Goal: Task Accomplishment & Management: Manage account settings

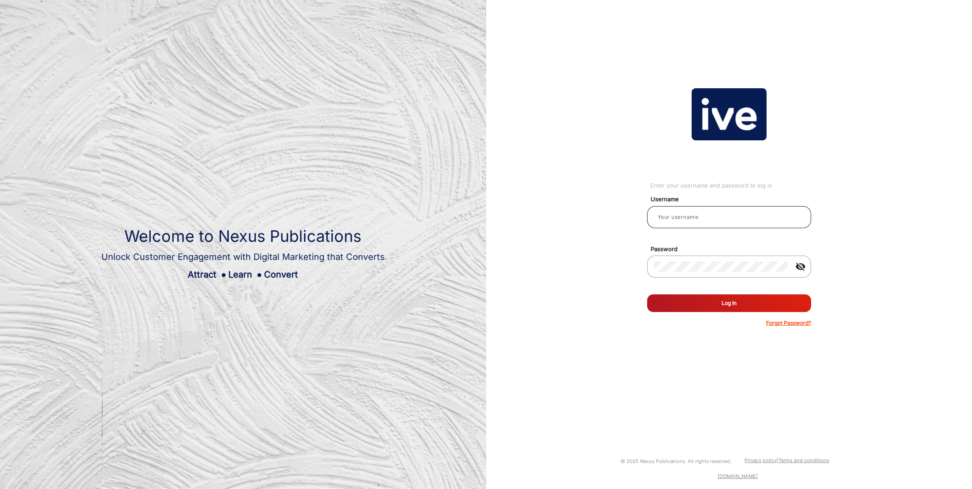
click at [745, 219] on input "email" at bounding box center [729, 217] width 150 height 11
type input "[PERSON_NAME]"
click at [736, 299] on button "Log In" at bounding box center [729, 303] width 164 height 18
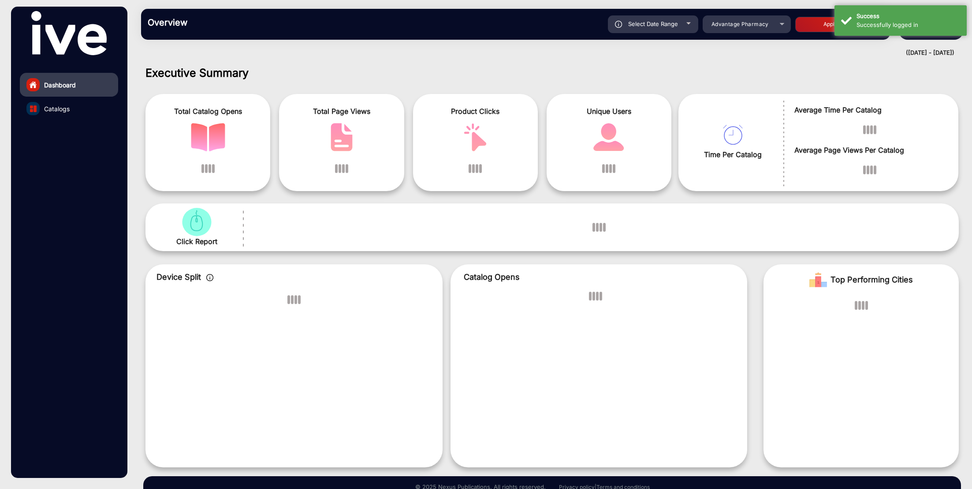
scroll to position [7, 0]
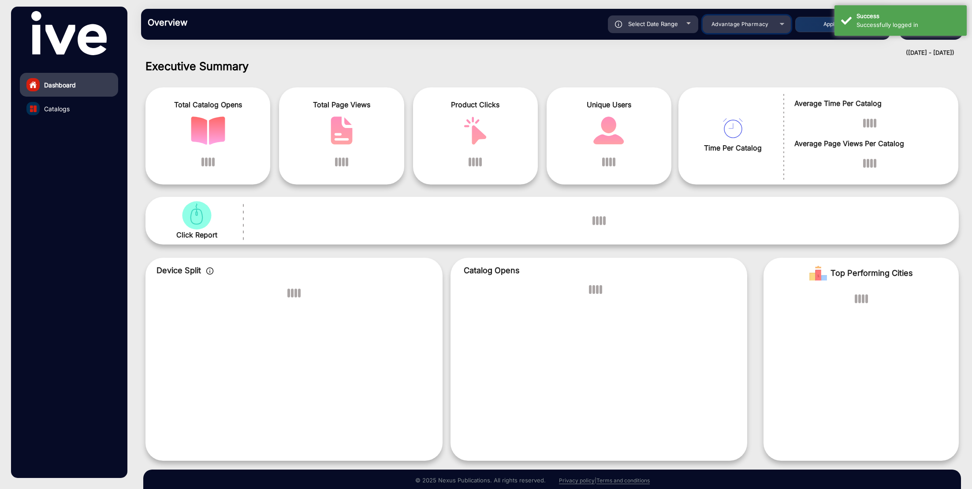
click at [770, 24] on div "Advantage Pharmacy" at bounding box center [740, 24] width 71 height 11
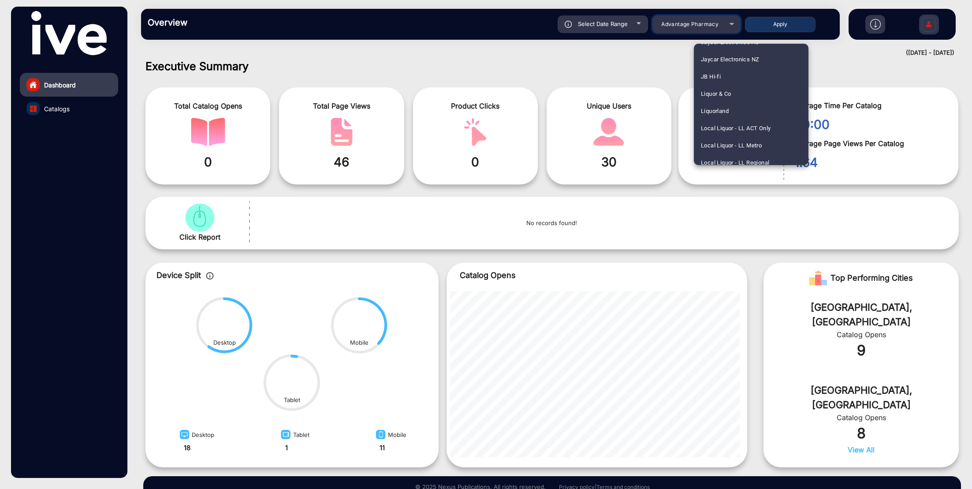
scroll to position [906, 0]
click at [731, 74] on mat-option "JB Hi-fi" at bounding box center [751, 78] width 115 height 17
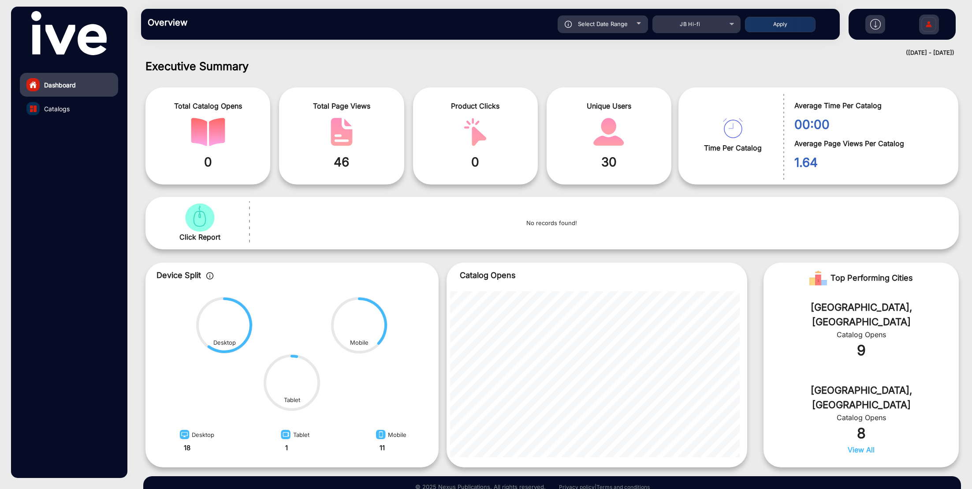
click at [635, 28] on div "Select Date Range" at bounding box center [603, 24] width 90 height 18
type input "[DATE]"
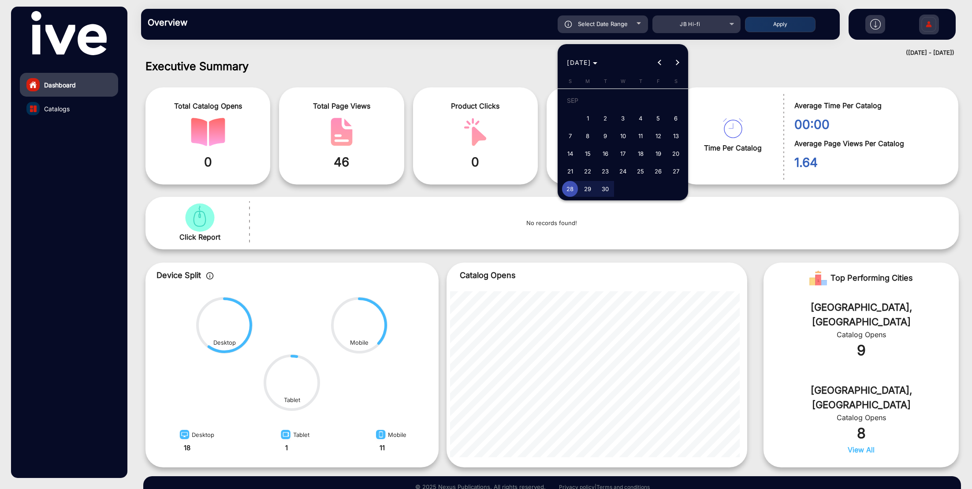
click at [635, 28] on div at bounding box center [486, 244] width 972 height 489
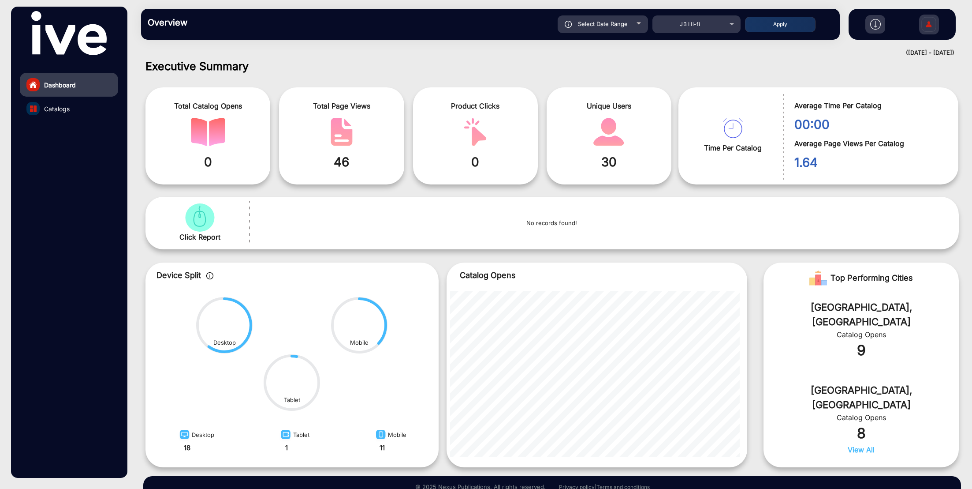
click at [627, 24] on span "Select Date Range" at bounding box center [603, 23] width 50 height 7
type input "[DATE]"
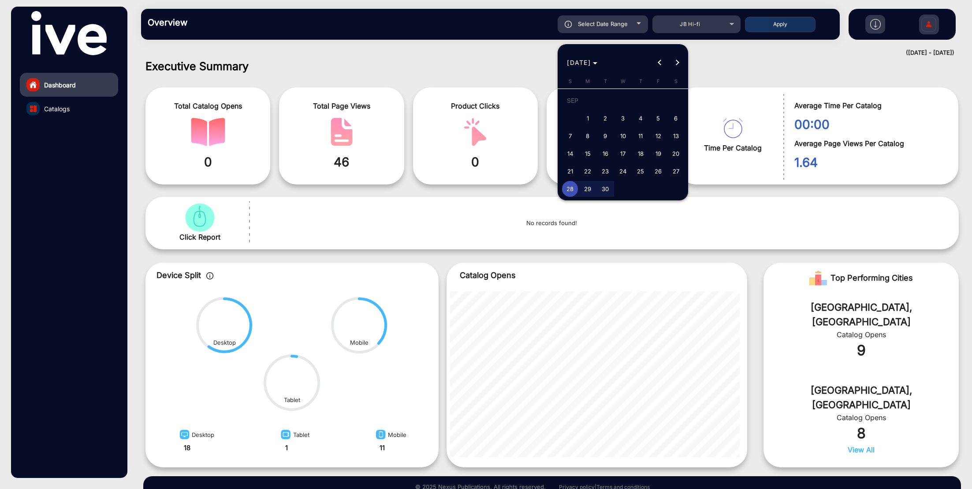
click at [589, 114] on span "1" at bounding box center [588, 118] width 16 height 16
type input "[DATE]"
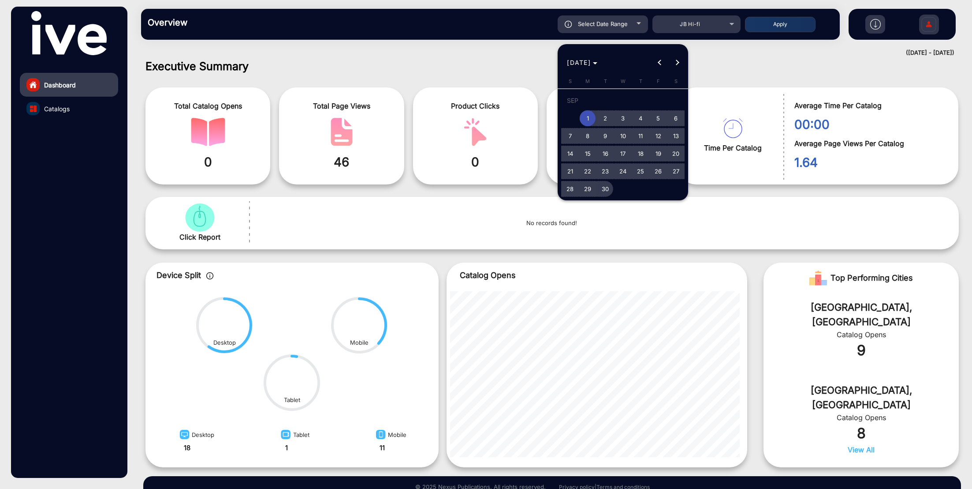
click at [611, 192] on span "30" at bounding box center [605, 189] width 16 height 16
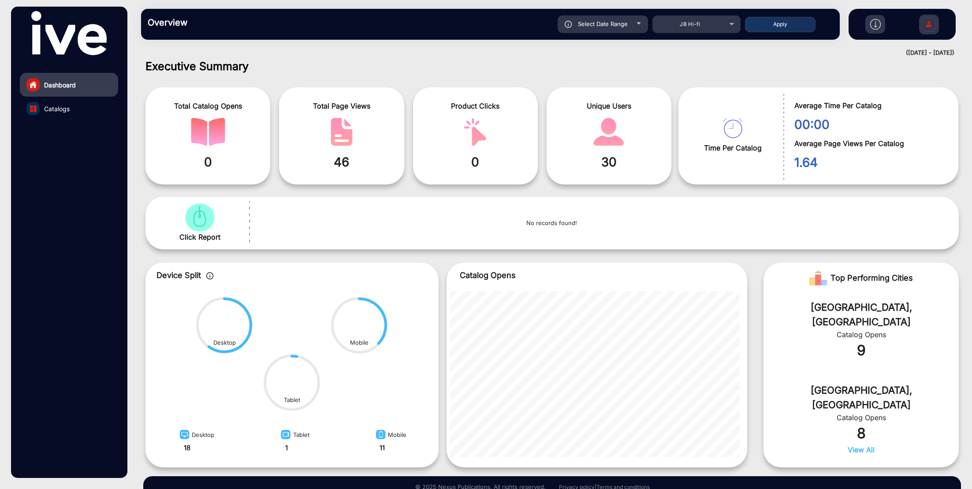
type input "[DATE]"
click at [628, 22] on div "Select Date Range" at bounding box center [603, 24] width 90 height 18
type input "[DATE]"
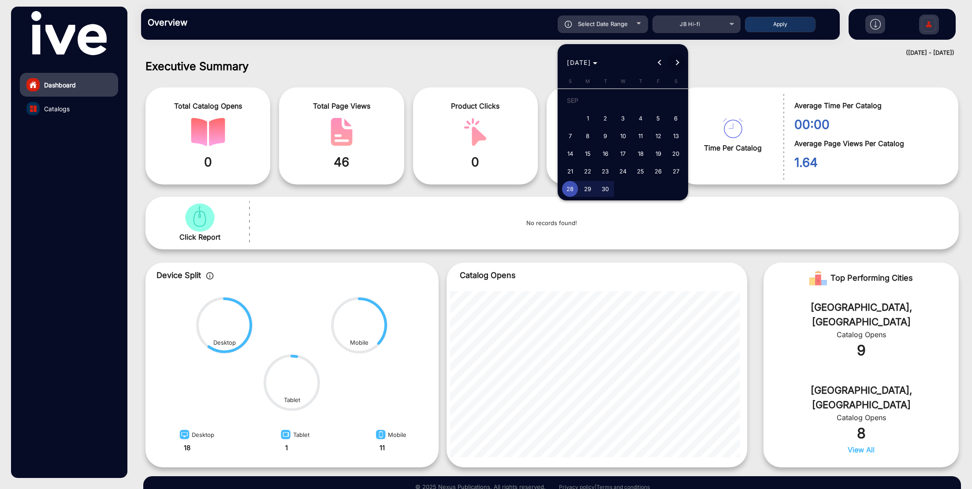
click at [677, 63] on button "Next month" at bounding box center [677, 63] width 18 height 18
click at [674, 98] on span "4" at bounding box center [676, 102] width 16 height 18
type input "[DATE]"
click at [657, 62] on span "Previous month" at bounding box center [660, 63] width 18 height 18
click at [592, 113] on span "1" at bounding box center [588, 118] width 16 height 16
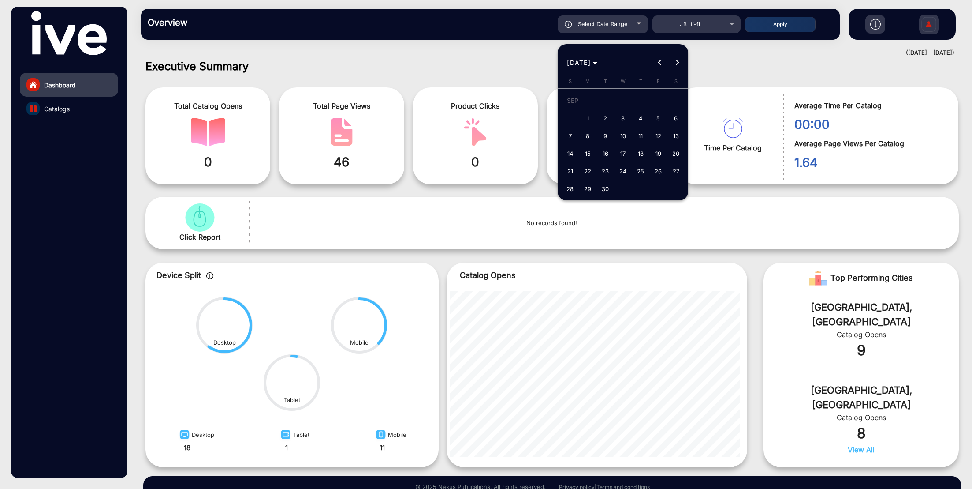
type input "[DATE]"
click at [677, 62] on button "Next month" at bounding box center [677, 63] width 18 height 18
click at [678, 99] on span "4" at bounding box center [676, 102] width 16 height 18
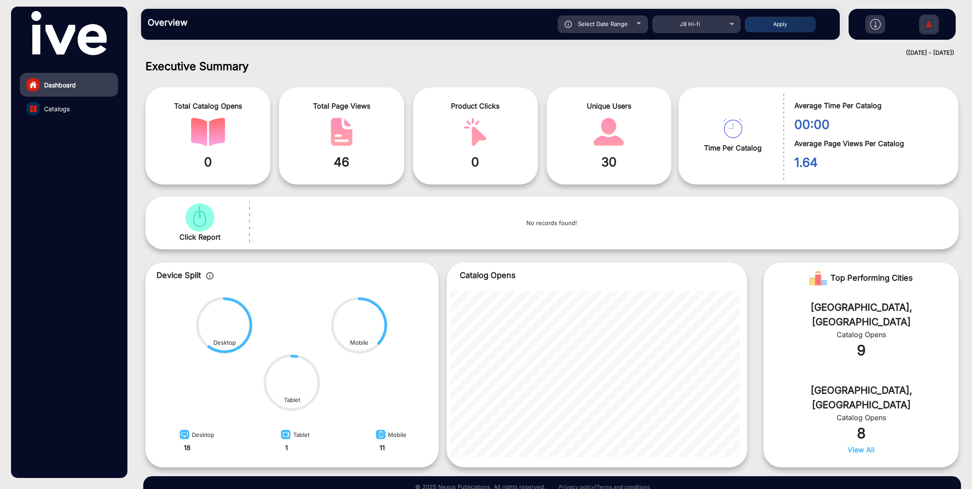
type input "[DATE]"
click at [793, 22] on button "Apply" at bounding box center [780, 24] width 71 height 15
type input "[DATE]"
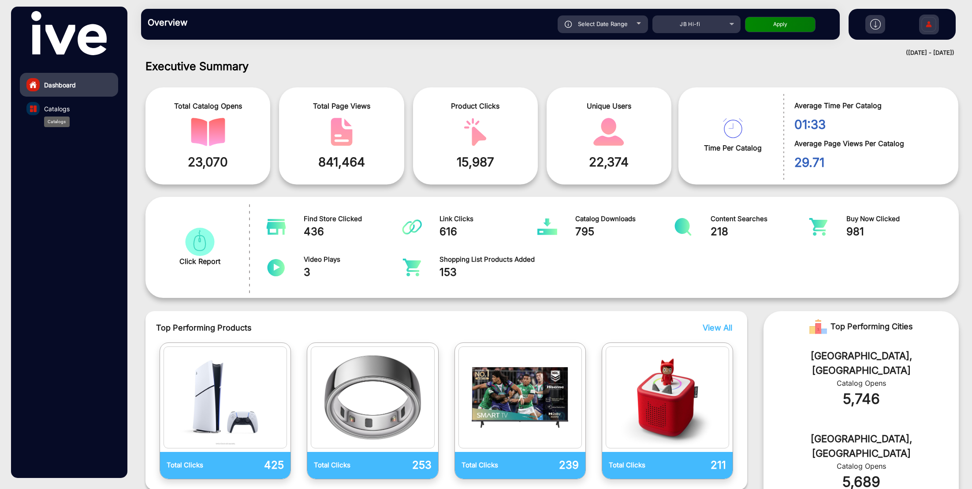
click at [64, 107] on span "Catalogs" at bounding box center [57, 108] width 26 height 9
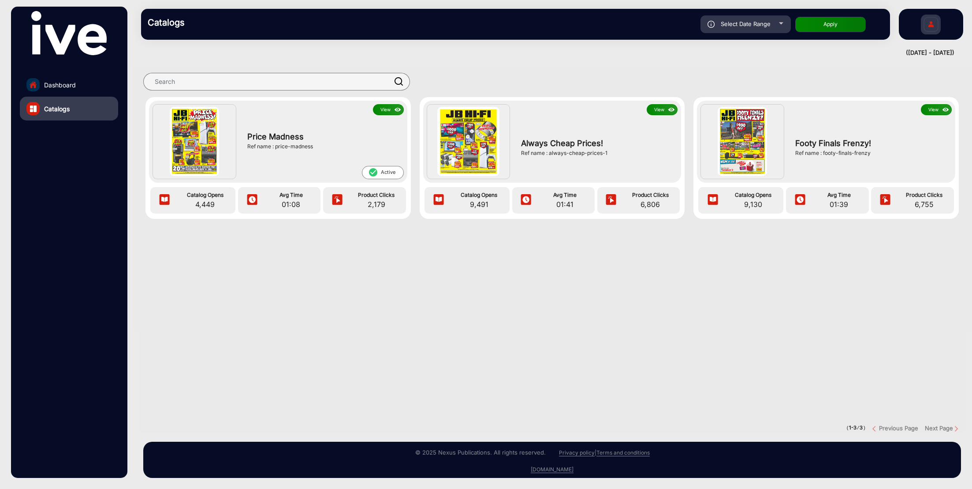
click at [391, 109] on button "View" at bounding box center [388, 109] width 31 height 11
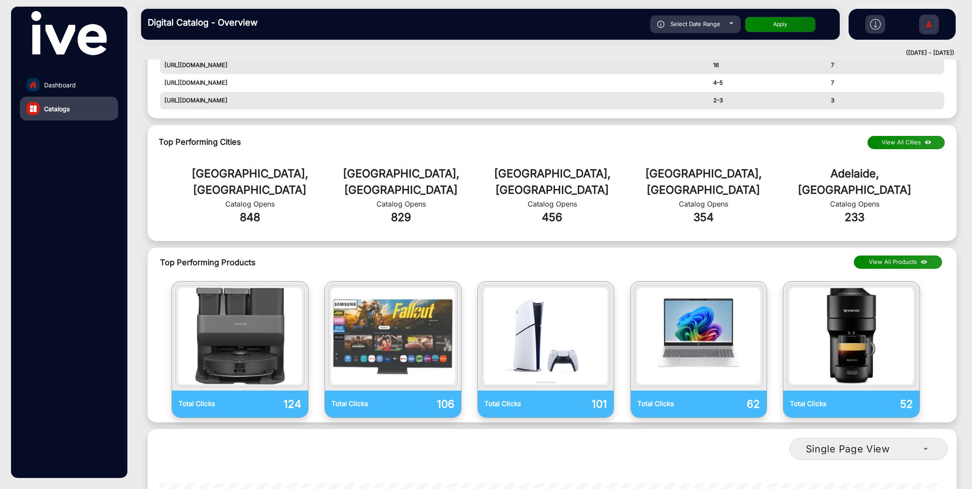
scroll to position [483, 0]
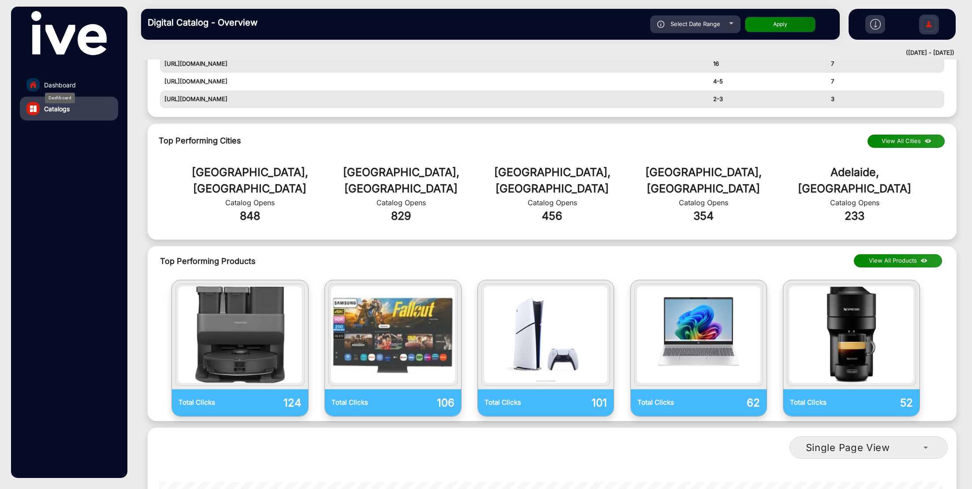
click at [75, 81] on span "Dashboard" at bounding box center [60, 84] width 32 height 9
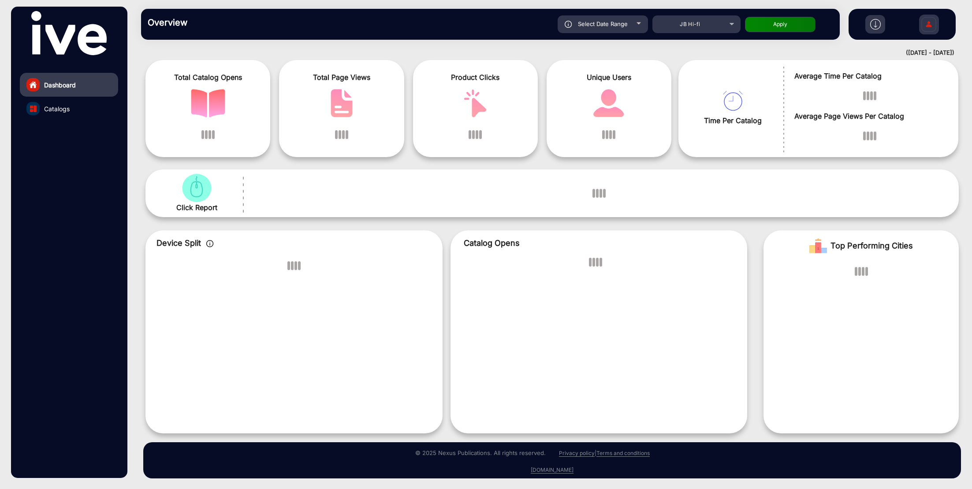
scroll to position [7, 0]
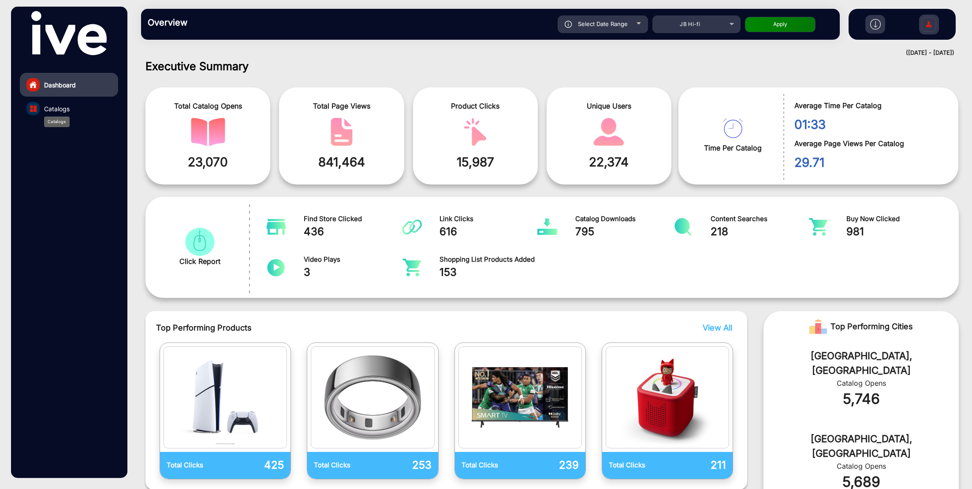
click at [63, 110] on span "Catalogs" at bounding box center [57, 108] width 26 height 9
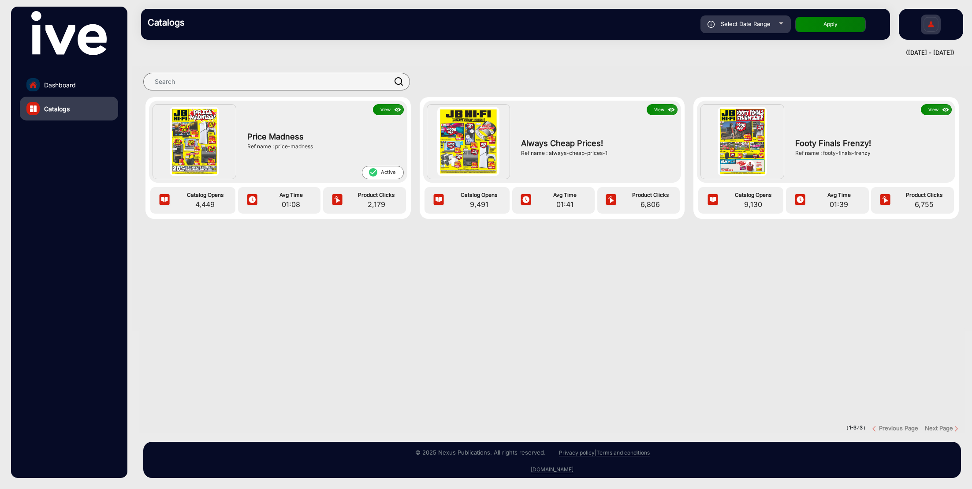
click at [385, 111] on button "View" at bounding box center [388, 109] width 31 height 11
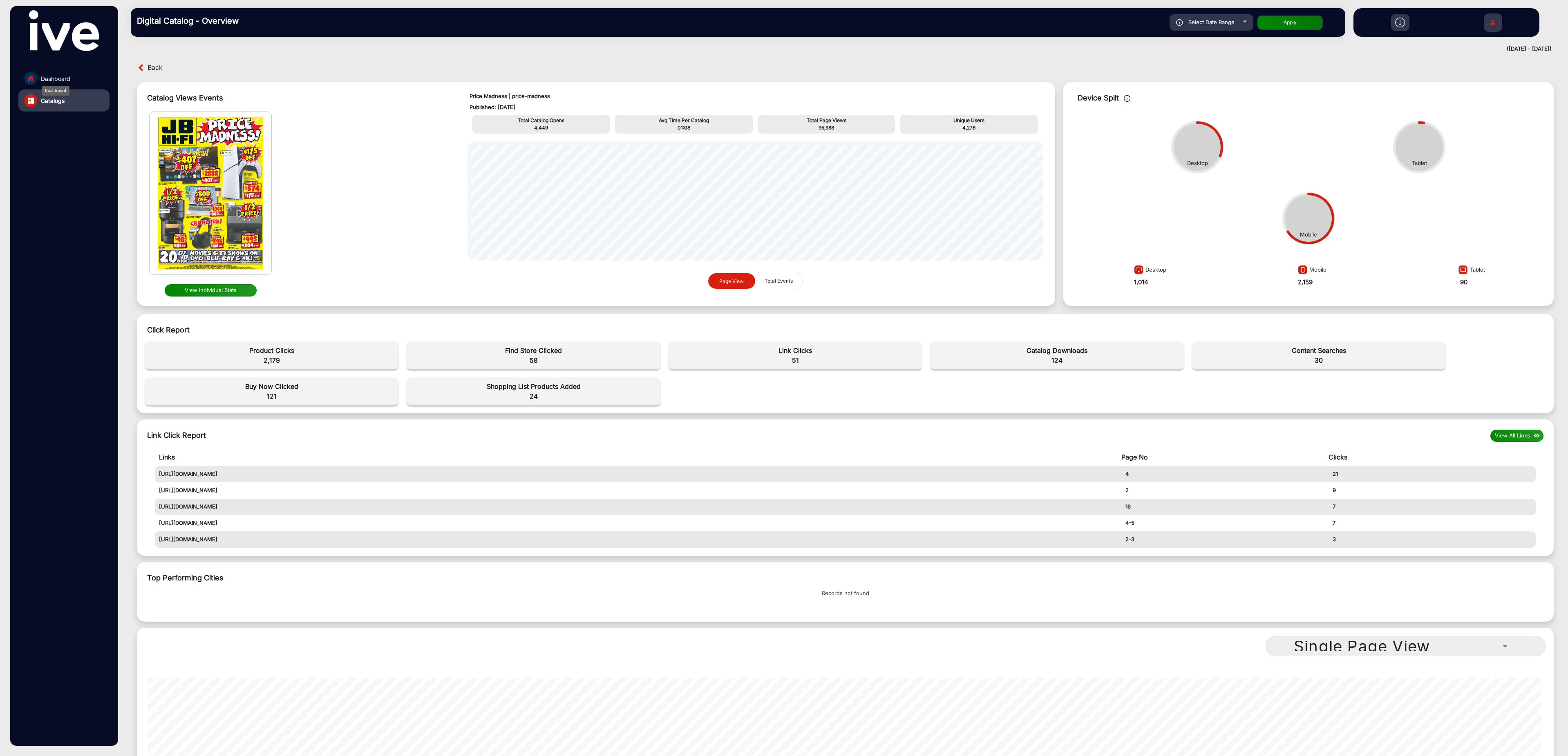
click at [62, 77] on span "Dashboard" at bounding box center [56, 78] width 30 height 8
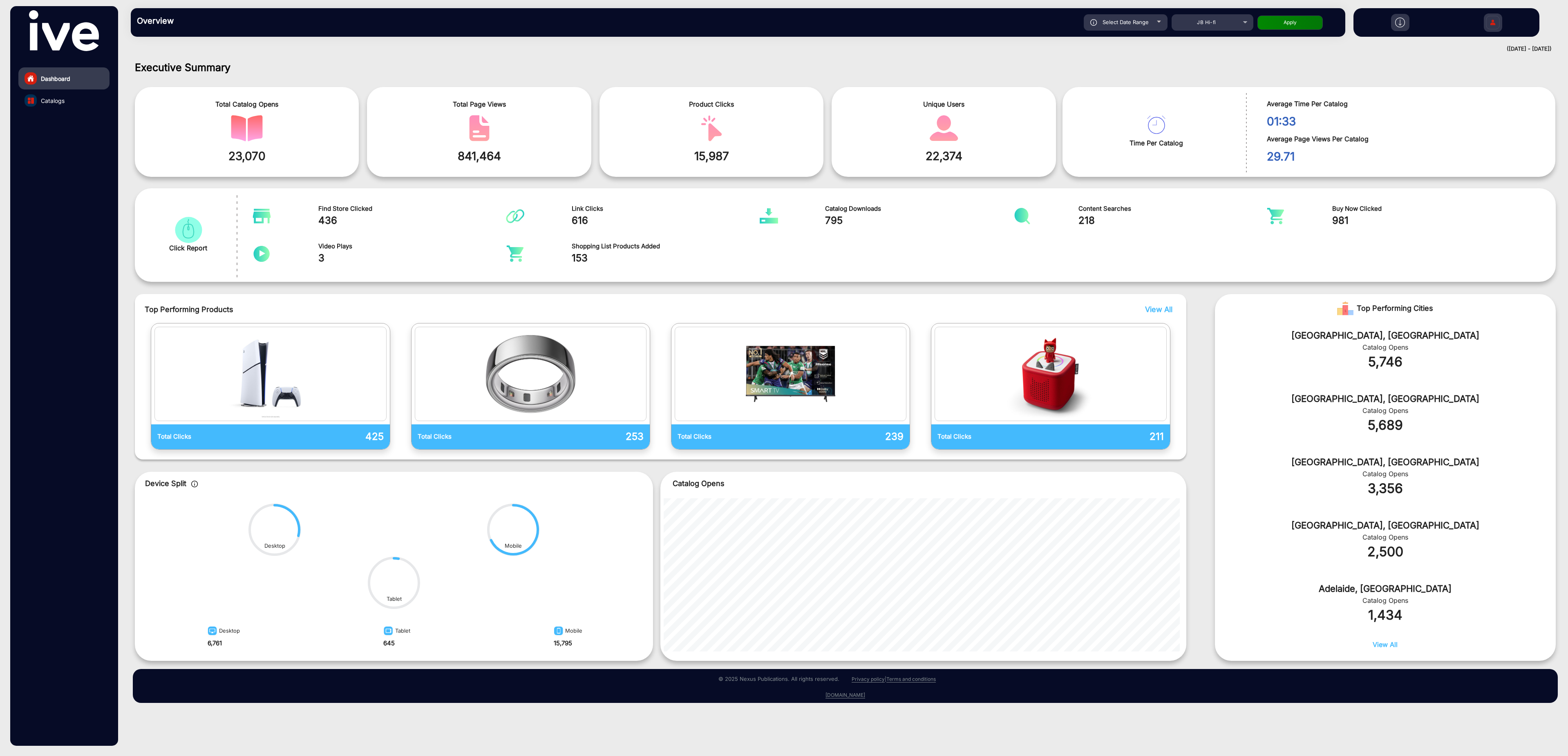
click at [68, 101] on link "Catalogs" at bounding box center [64, 101] width 91 height 22
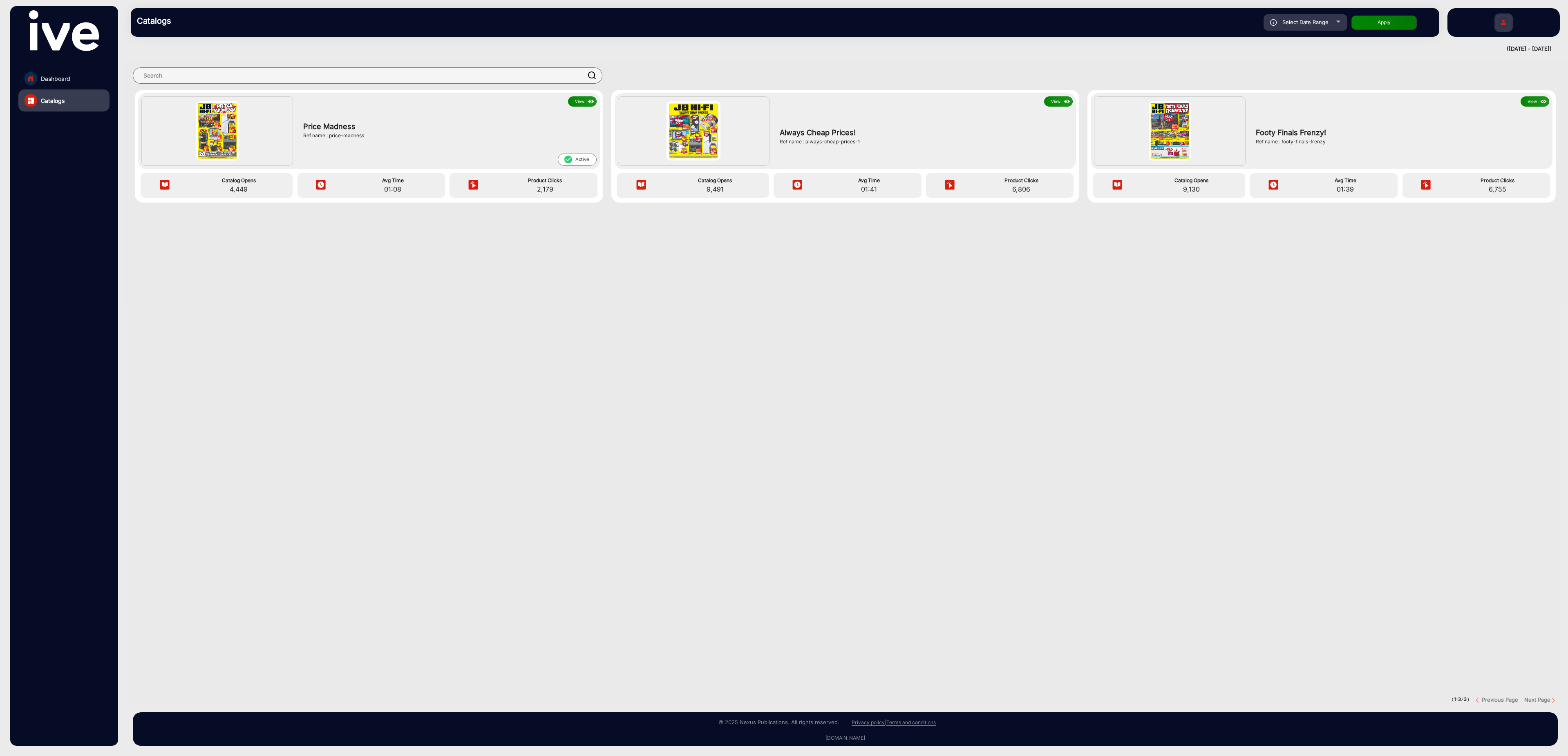
click at [1015, 120] on div "Always Cheap Prices! Ref name : always-cheap-prices-1" at bounding box center [924, 136] width 297 height 59
click at [1056, 105] on button "View" at bounding box center [1058, 101] width 29 height 10
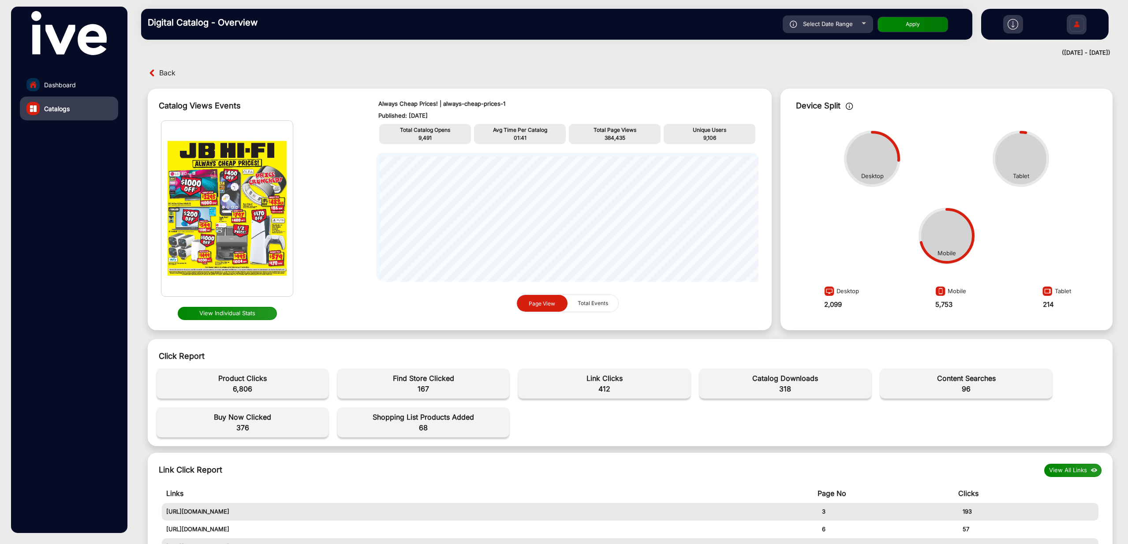
click at [605, 300] on span "Total Events" at bounding box center [592, 303] width 41 height 17
click at [554, 302] on span "Page View" at bounding box center [541, 303] width 37 height 17
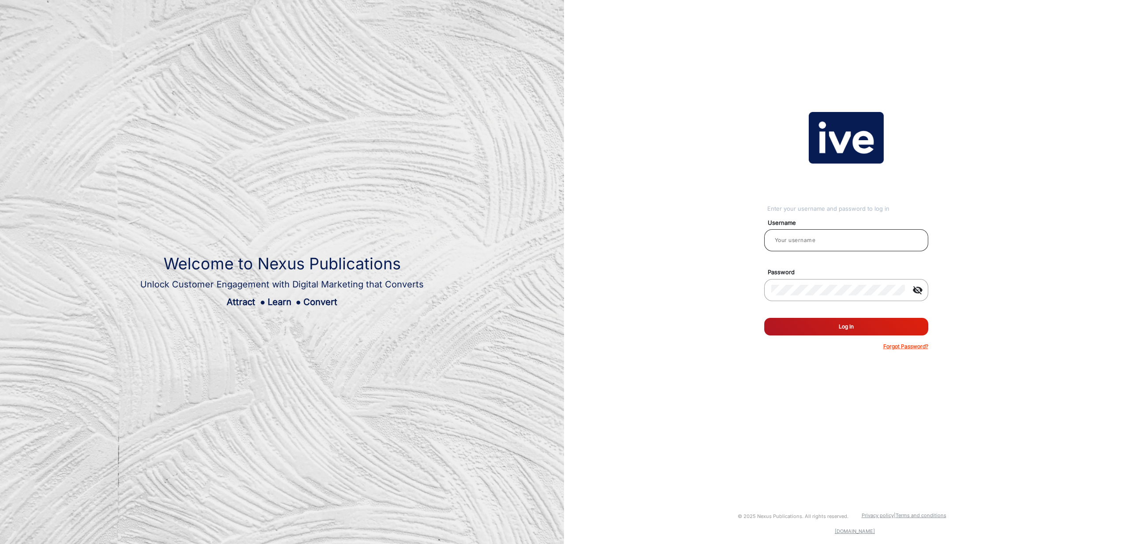
click at [840, 241] on input "email" at bounding box center [846, 240] width 150 height 11
type input "[PERSON_NAME]"
click at [851, 331] on button "Log In" at bounding box center [846, 327] width 164 height 18
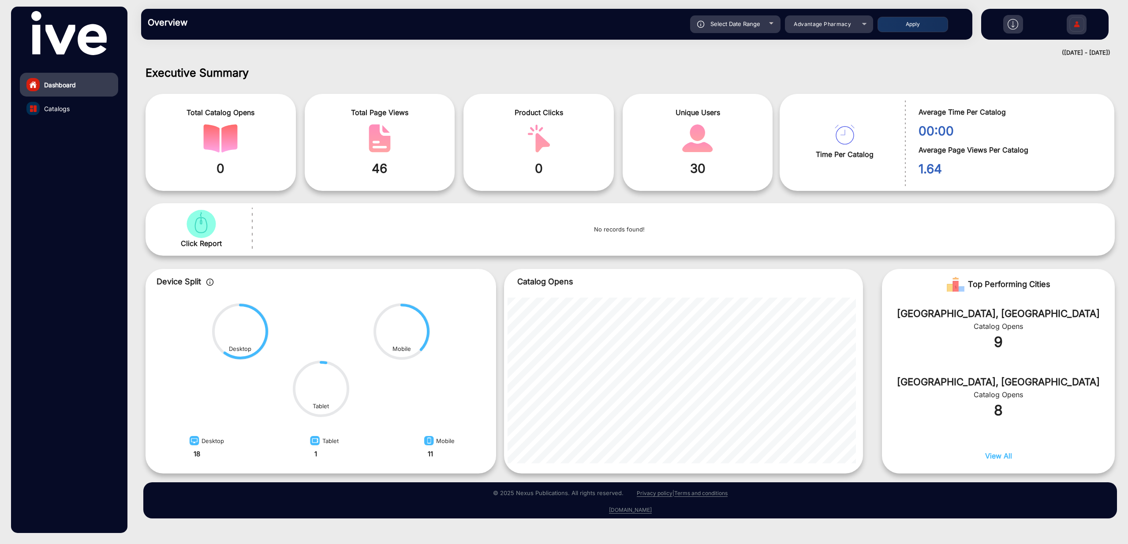
click at [820, 34] on div "Overview Reports Understand what makes your customers tick and learn how they a…" at bounding box center [556, 24] width 831 height 31
click at [823, 24] on span "Advantage Pharmacy" at bounding box center [822, 24] width 57 height 7
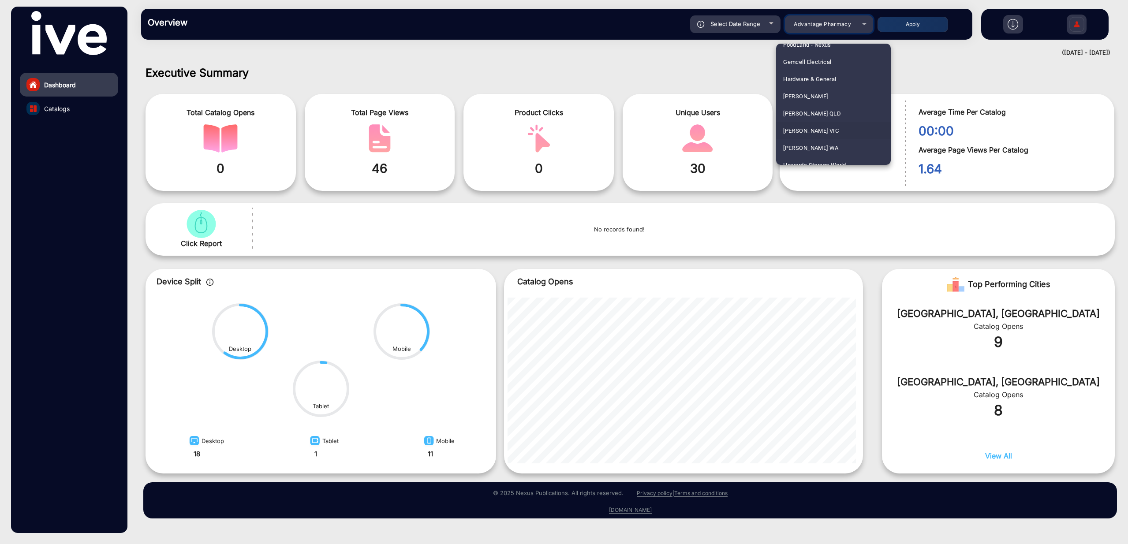
scroll to position [842, 0]
click at [806, 142] on mat-option "JB Hi-fi" at bounding box center [833, 142] width 115 height 17
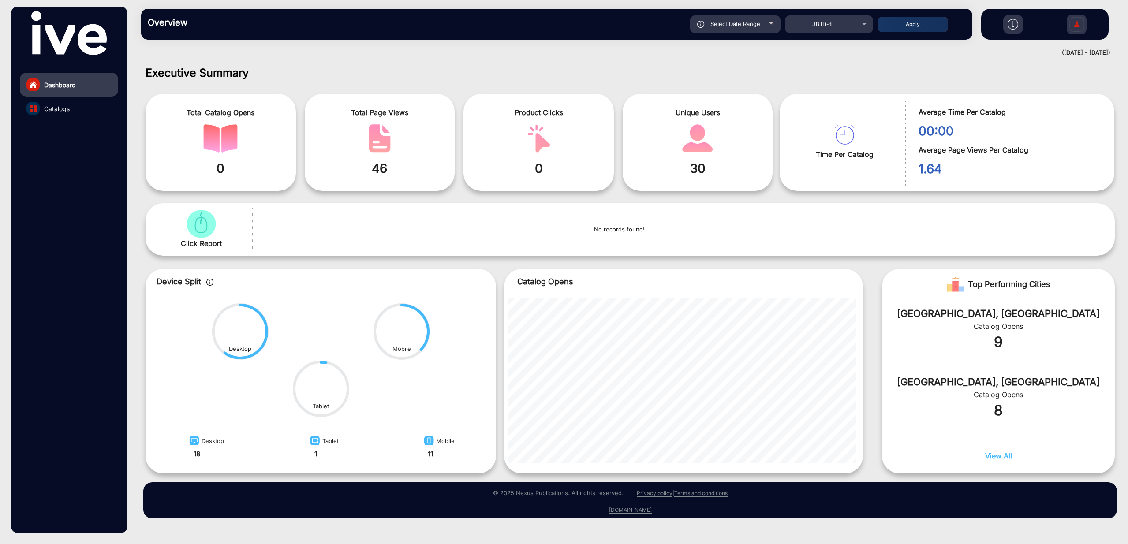
click at [749, 26] on span "Select Date Range" at bounding box center [735, 23] width 50 height 7
type input "[DATE]"
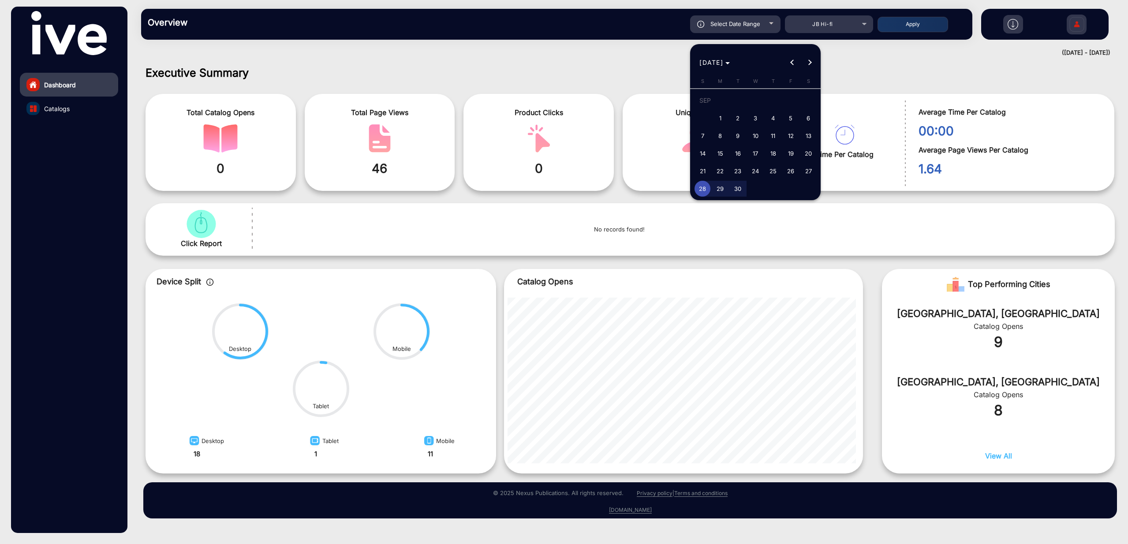
click at [720, 117] on span "1" at bounding box center [720, 118] width 16 height 16
type input "[DATE]"
click at [811, 61] on span "Next month" at bounding box center [810, 63] width 18 height 18
drag, startPoint x: 813, startPoint y: 101, endPoint x: 822, endPoint y: 81, distance: 21.9
click at [813, 101] on span "4" at bounding box center [808, 102] width 16 height 18
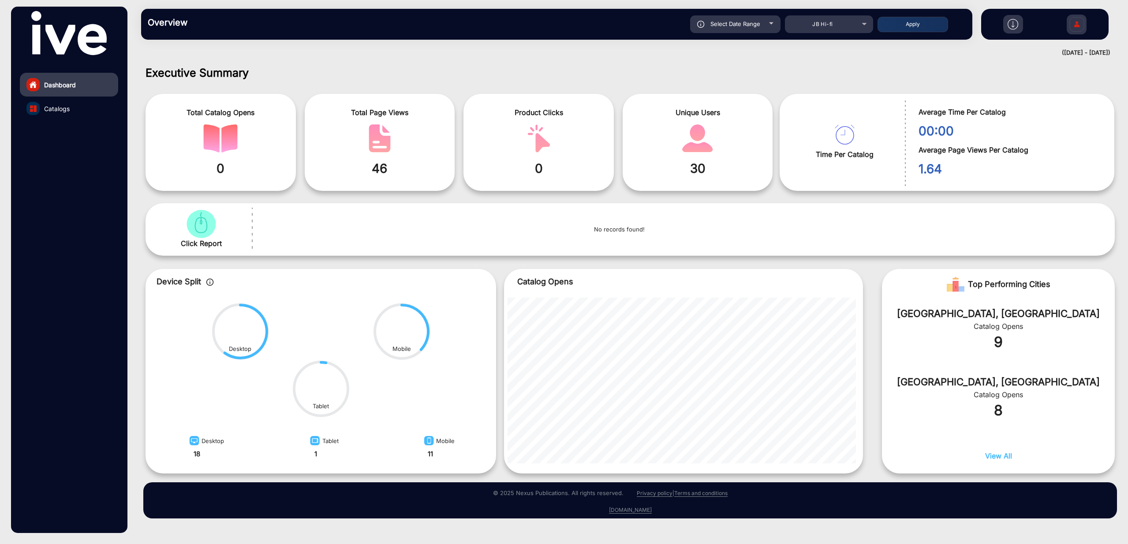
type input "[DATE]"
click at [919, 26] on button "Apply" at bounding box center [913, 24] width 71 height 15
type input "[DATE]"
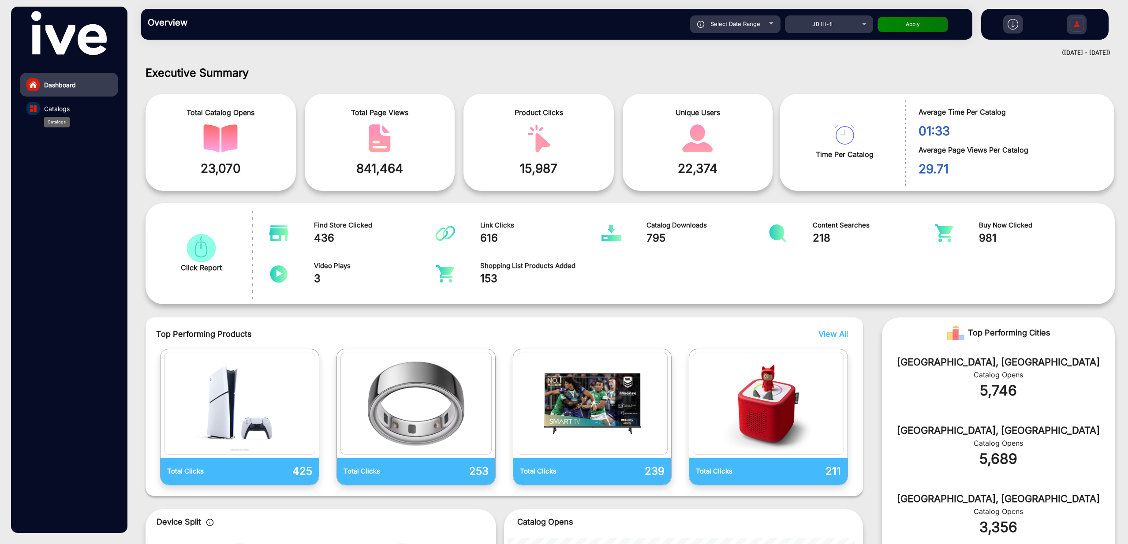
click at [54, 117] on div "Catalogs" at bounding box center [57, 122] width 26 height 11
click at [53, 108] on span "Catalogs" at bounding box center [57, 108] width 26 height 9
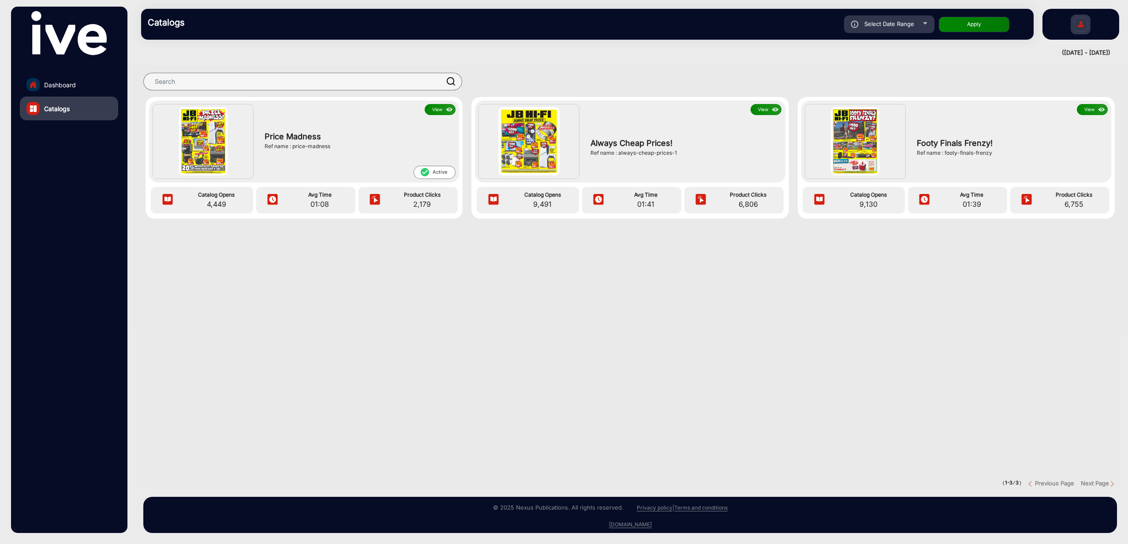
click at [435, 109] on button "View" at bounding box center [440, 109] width 31 height 11
